Goal: Find specific page/section: Find specific page/section

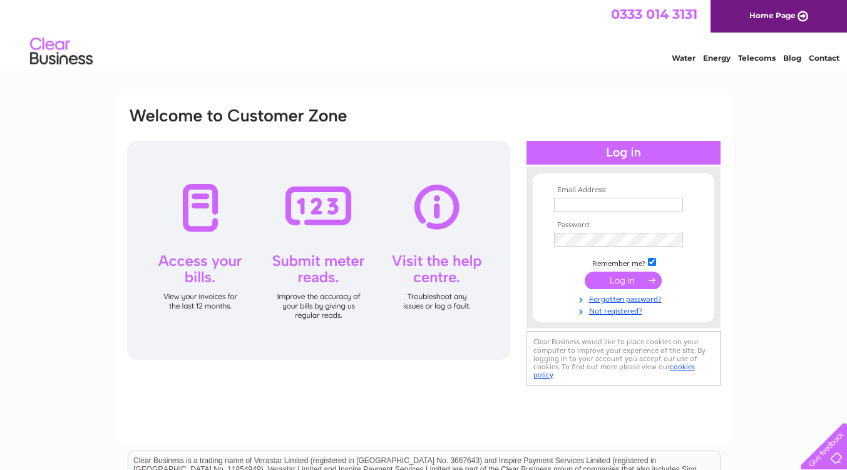
type input "rrumbold@btconnect.com"
click at [615, 284] on input "submit" at bounding box center [622, 281] width 77 height 18
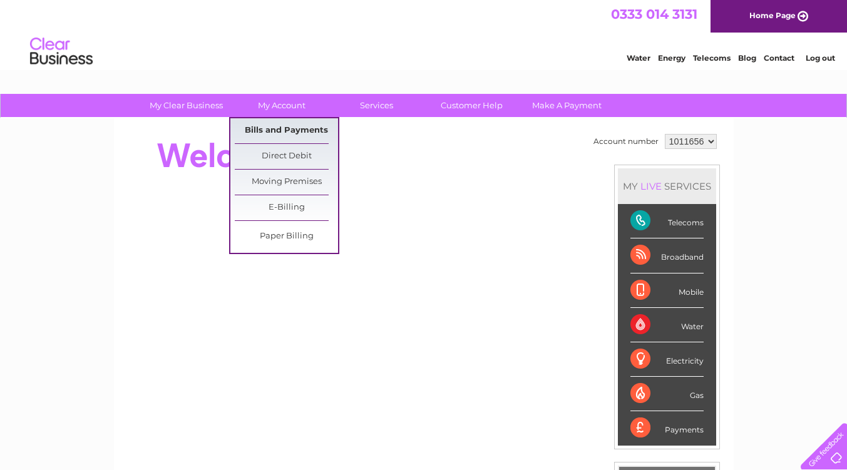
click at [287, 126] on link "Bills and Payments" at bounding box center [286, 130] width 103 height 25
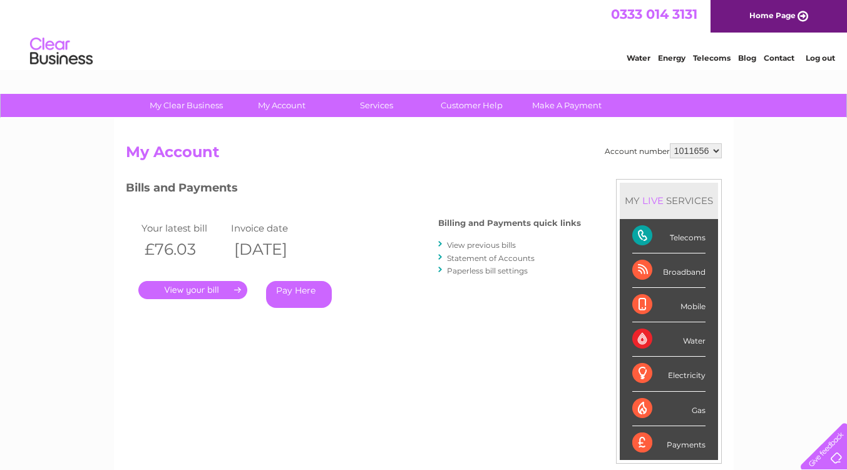
click at [203, 297] on link "." at bounding box center [192, 290] width 109 height 18
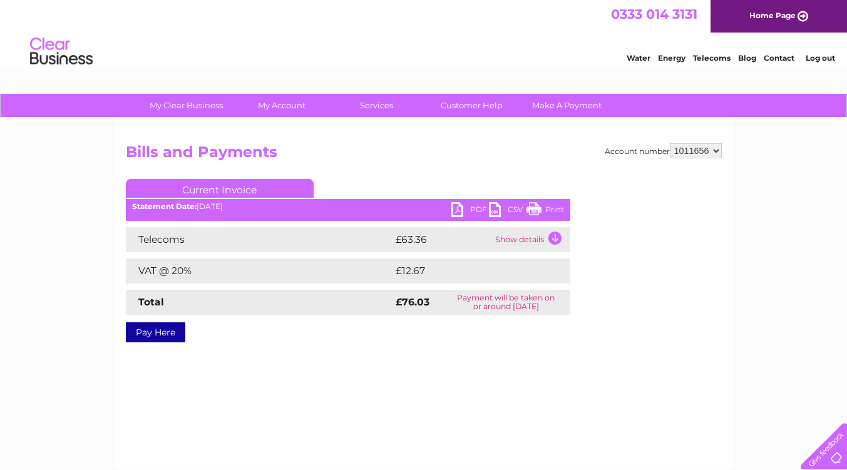
click at [459, 212] on link "PDF" at bounding box center [470, 211] width 38 height 18
